Goal: Transaction & Acquisition: Purchase product/service

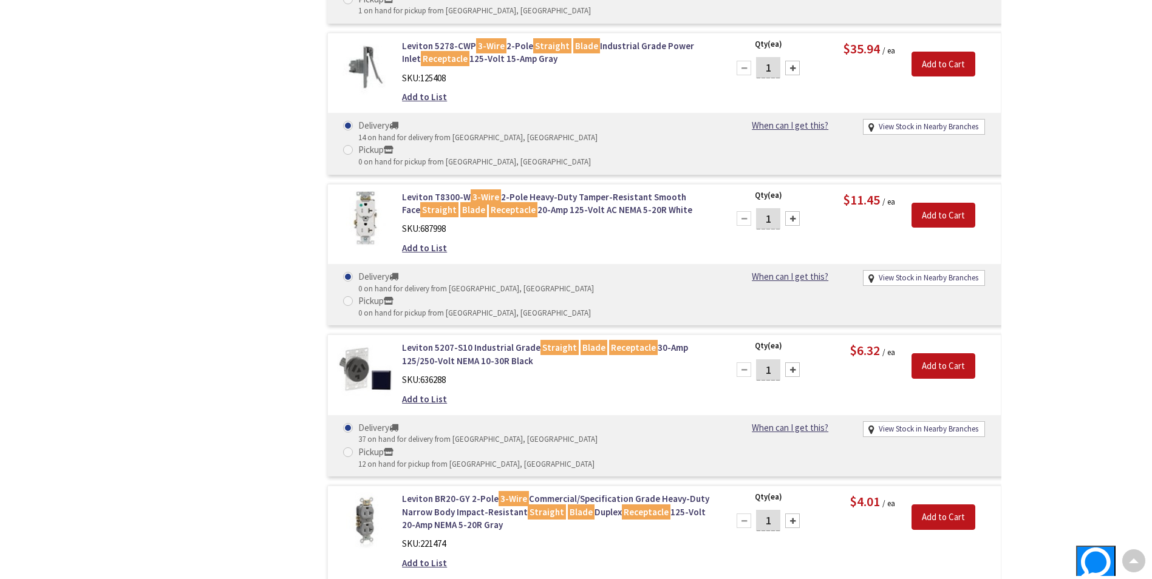
scroll to position [1398, 0]
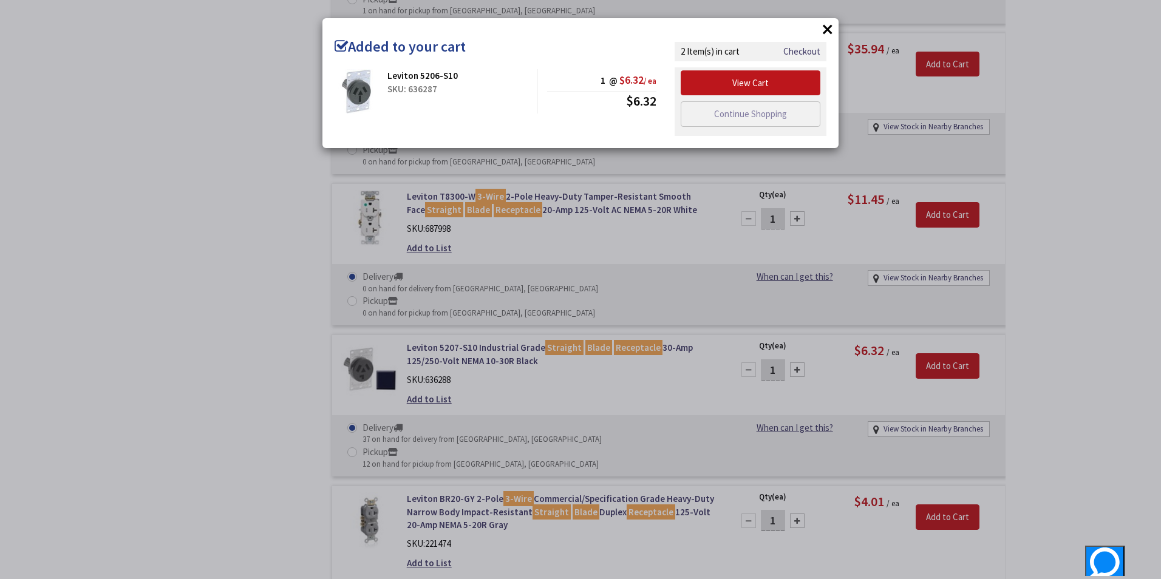
click at [1069, 302] on div "× Added to your cart Leviton 5206-S10 SKU: 636287 1 @ $6.32 / ea $6.32" at bounding box center [580, 289] width 1161 height 579
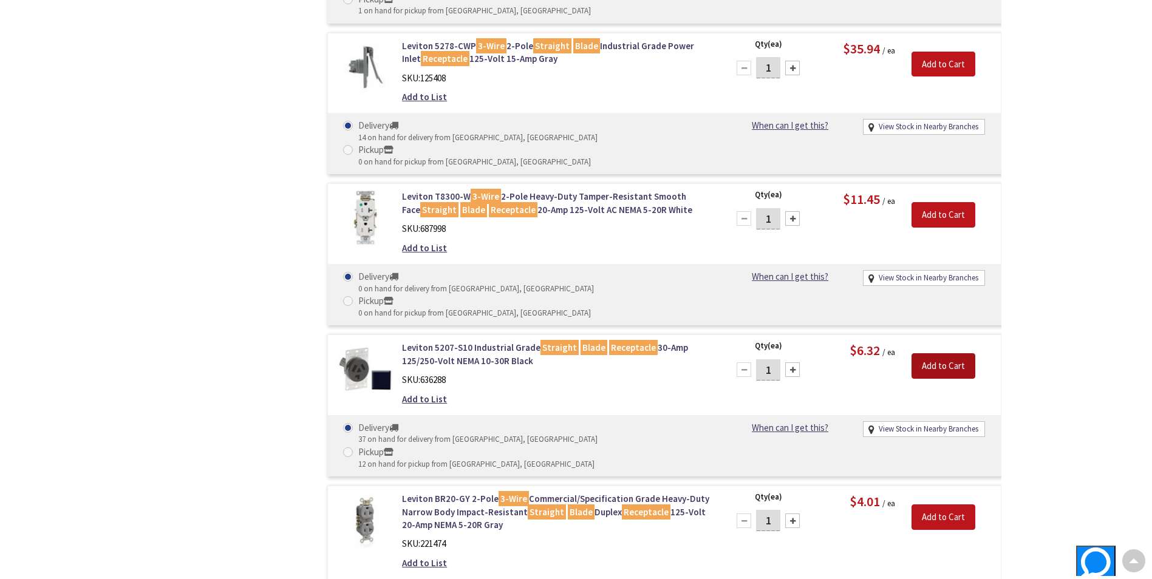
click at [940, 353] on input "Add to Cart" at bounding box center [943, 366] width 64 height 26
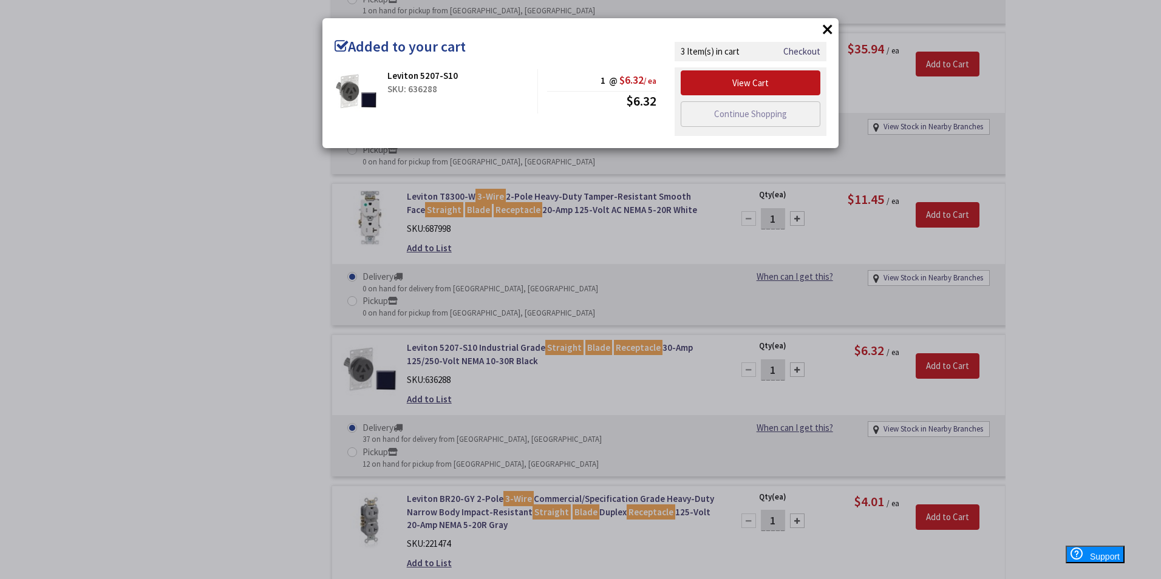
click at [1052, 231] on div "× Added to your cart Leviton 5207-S10 SKU: 636288 1 @ $6.32 / ea $6.32" at bounding box center [580, 289] width 1161 height 579
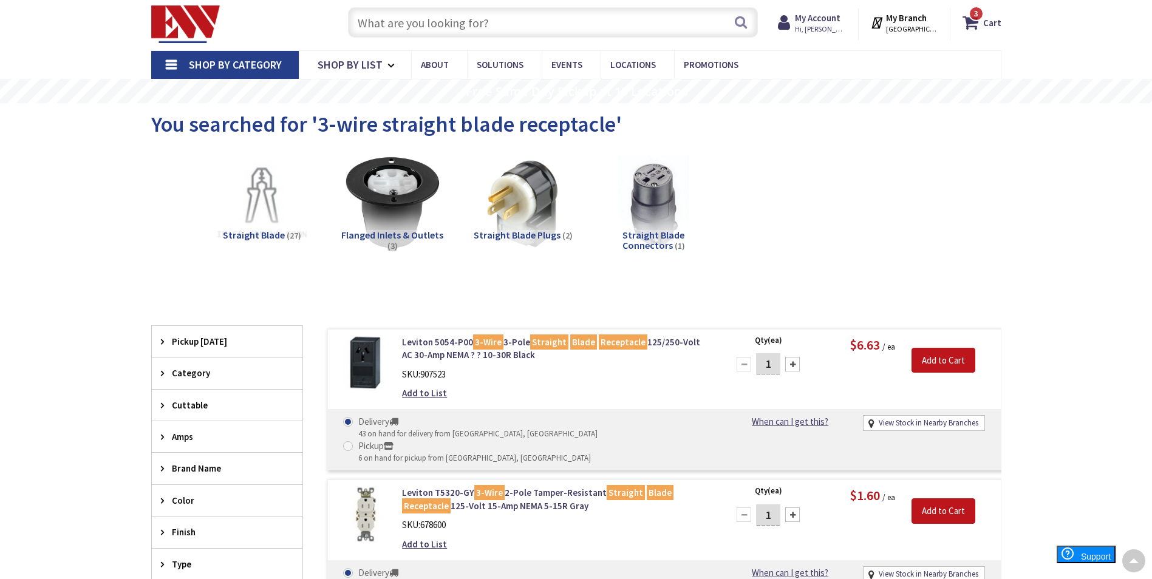
scroll to position [0, 0]
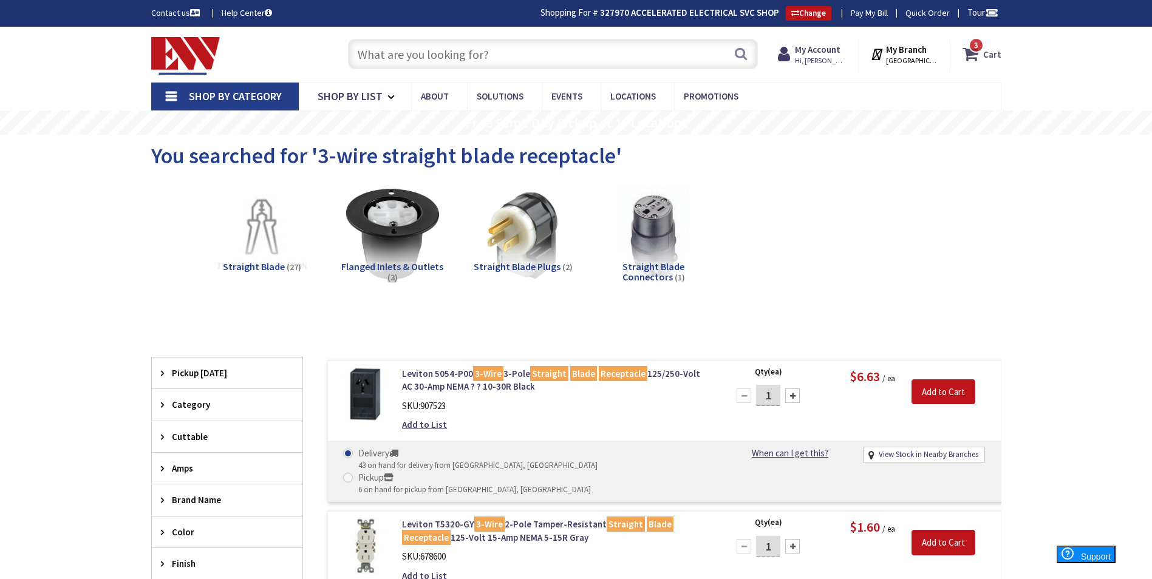
click at [983, 55] on icon at bounding box center [972, 54] width 21 height 22
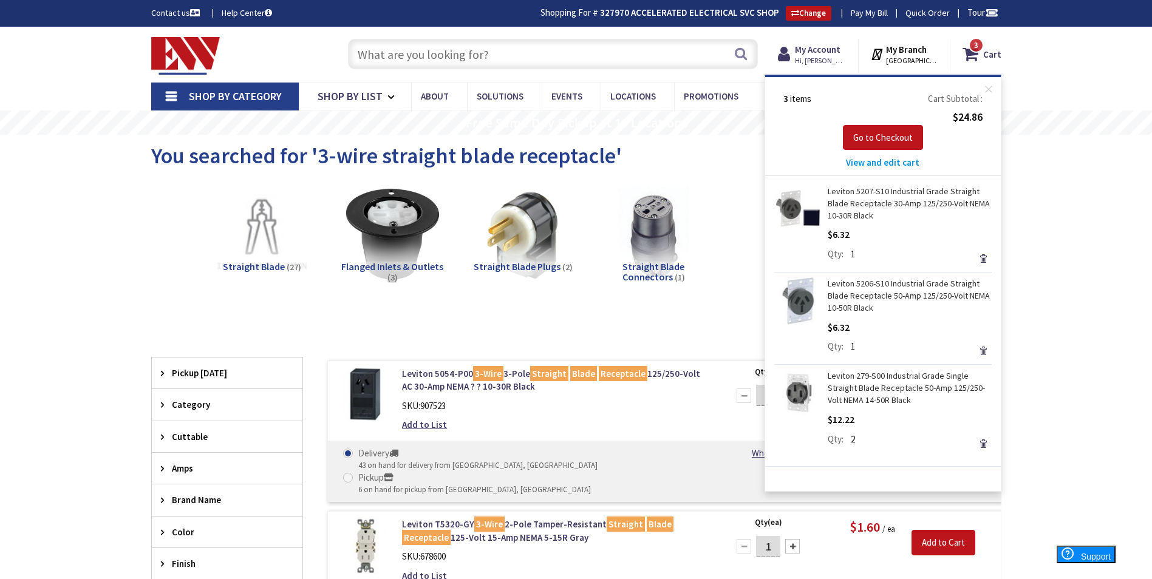
click at [977, 350] on link "Remove" at bounding box center [983, 350] width 17 height 17
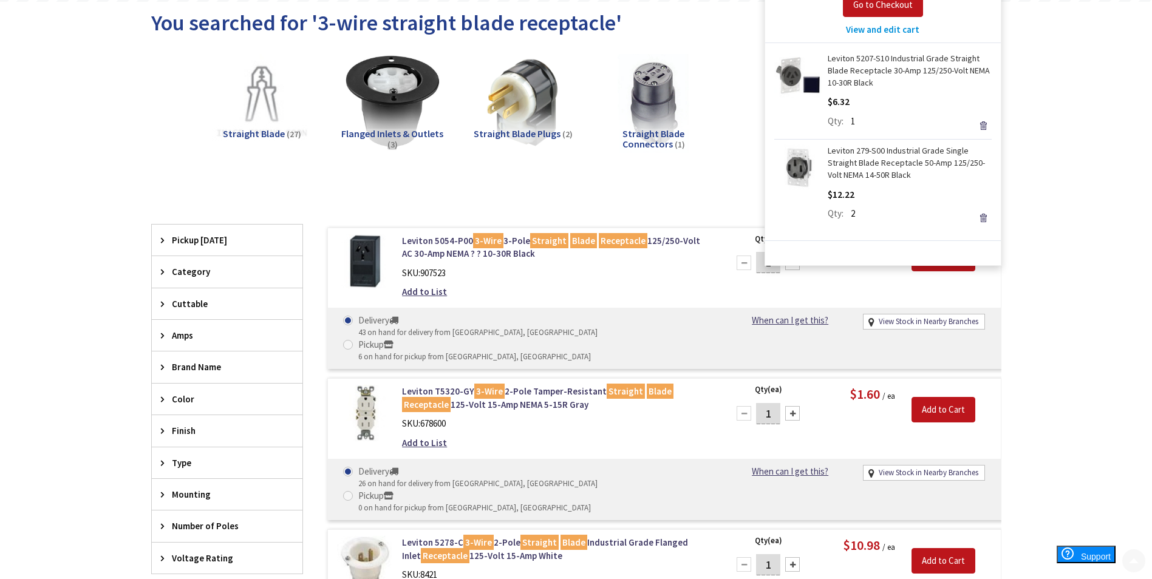
scroll to position [243, 0]
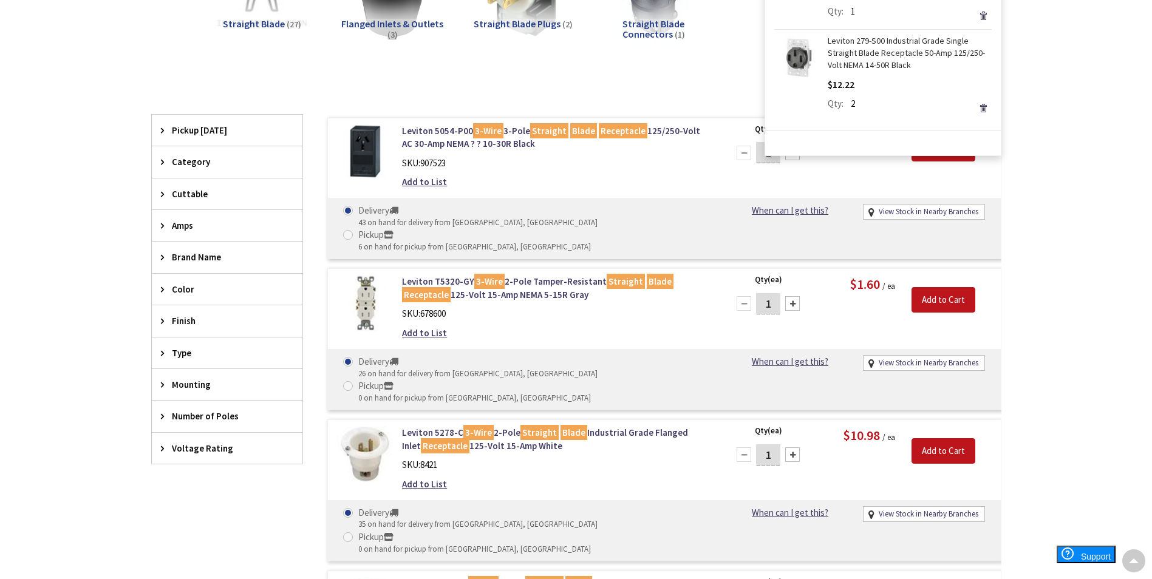
click at [517, 178] on div "Add to List" at bounding box center [556, 181] width 309 height 13
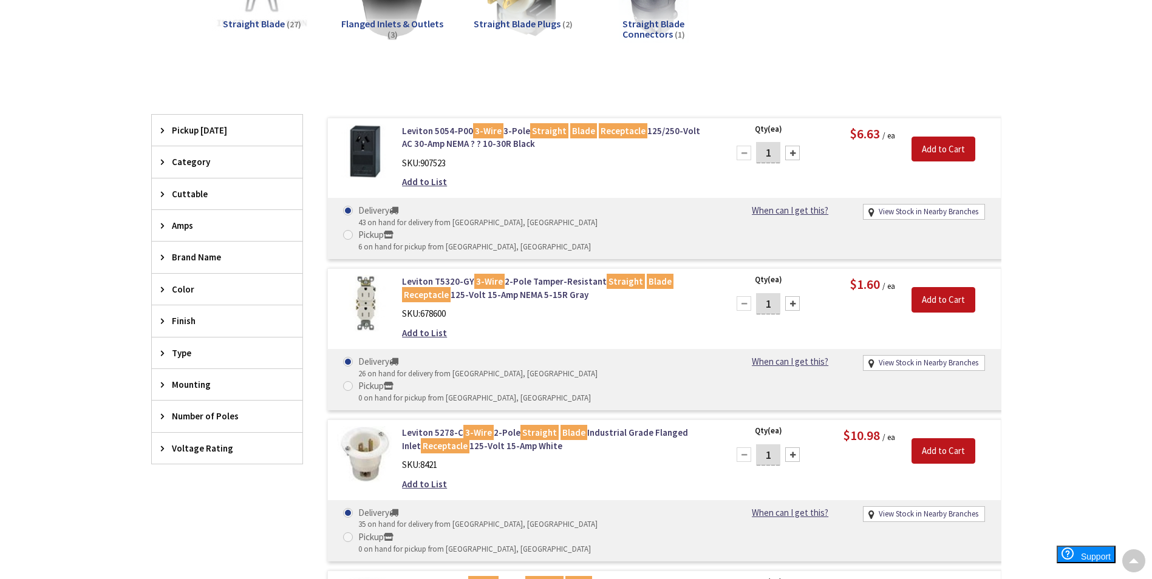
scroll to position [0, 0]
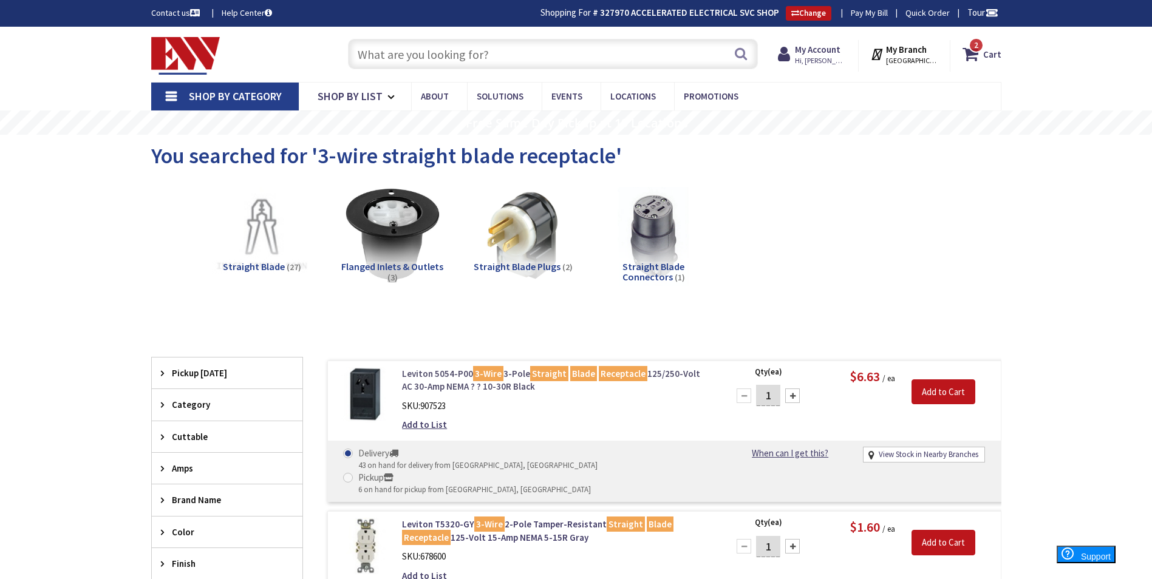
click at [522, 380] on link "Leviton 5054-P00 3-Wire 3-Pole Straight Blade Receptacle 125/250-Volt AC 30-Amp…" at bounding box center [556, 380] width 309 height 26
